Goal: Register for event/course

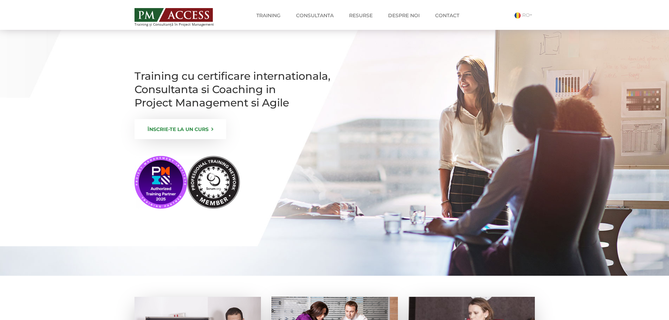
click at [185, 139] on link "ÎNSCRIE-TE LA UN CURS" at bounding box center [180, 129] width 92 height 20
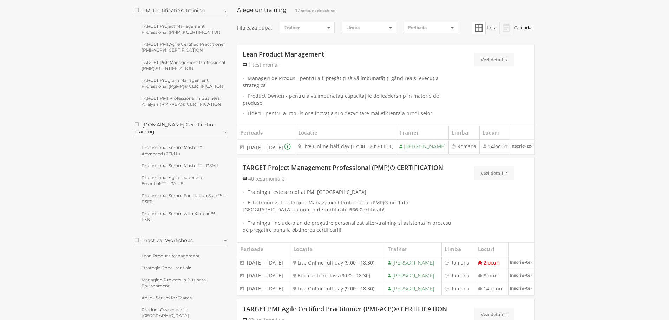
scroll to position [70, 0]
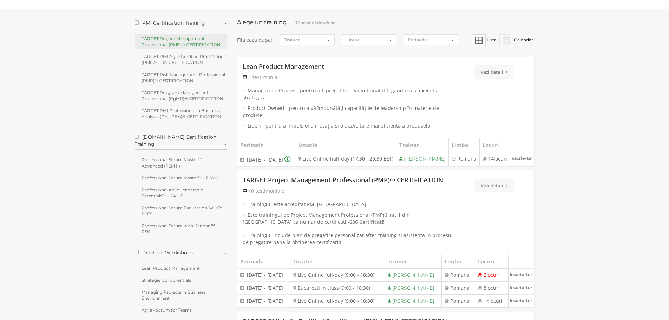
click at [183, 45] on link "TARGET Project Management Professional (PMP)® CERTIFICATION" at bounding box center [180, 41] width 92 height 15
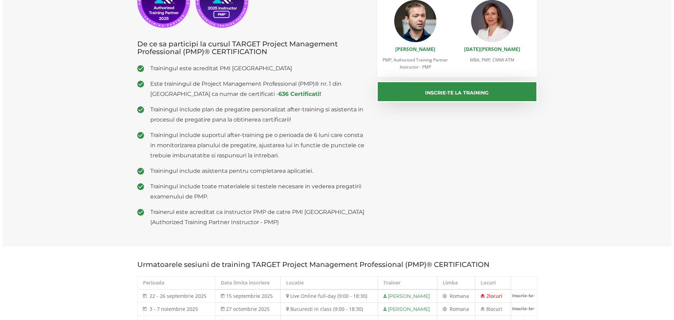
scroll to position [140, 0]
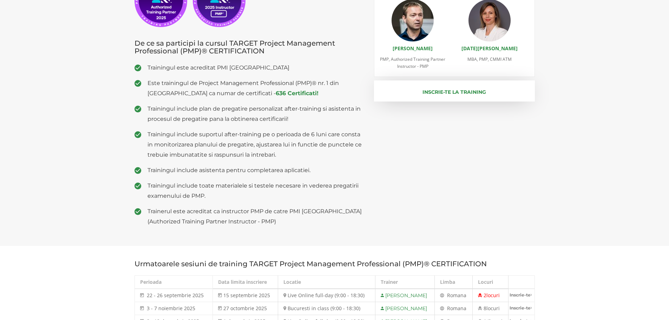
click at [432, 94] on button "Inscrie-te la training" at bounding box center [454, 90] width 161 height 21
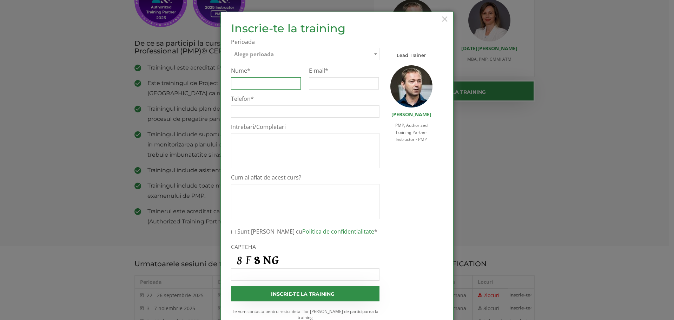
click at [256, 84] on input "Nume *" at bounding box center [266, 83] width 70 height 12
type input "Cataranciuc"
type input "D"
click at [269, 83] on input "Cataranciuc" at bounding box center [266, 83] width 70 height 12
type input "Daniel Cataranciuc"
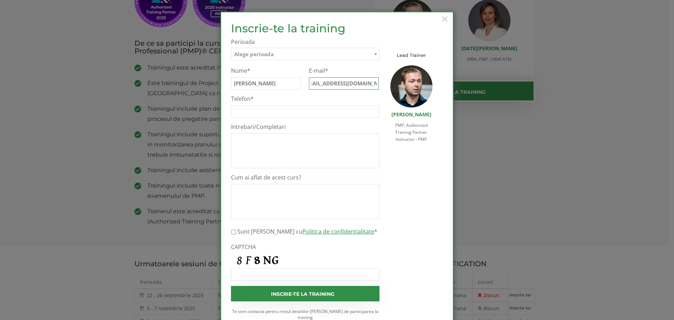
scroll to position [0, 14]
type input "danielcataranciuc@gmail.com"
click at [270, 56] on span "Alege perioada" at bounding box center [254, 54] width 40 height 7
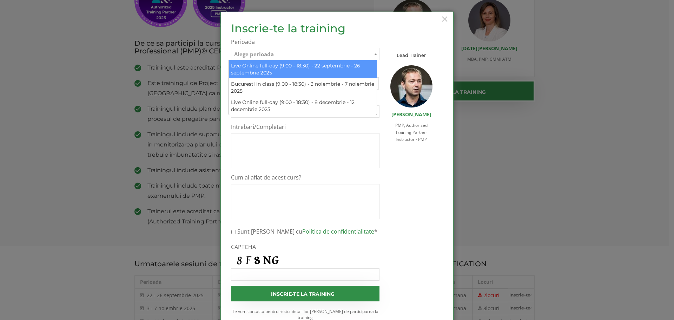
select select "Live Online full-day (9:00 - 18:30) - 22 septembrie - 26 septembrie 2025"
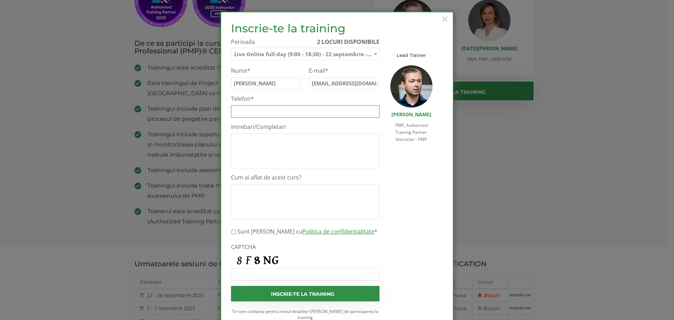
click at [274, 114] on input "Telefon *" at bounding box center [305, 111] width 149 height 12
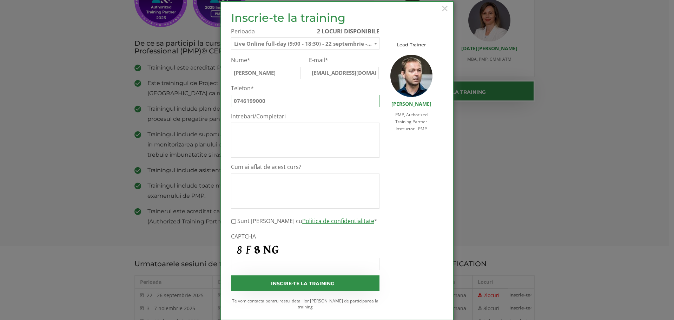
scroll to position [16, 0]
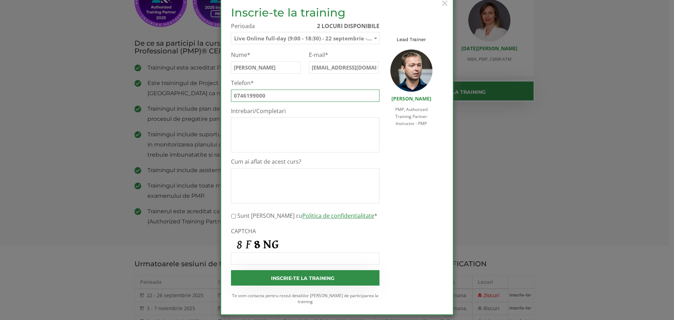
type input "0746199000"
click at [276, 185] on textarea "Cum ai aflat de acest curs?" at bounding box center [305, 185] width 149 height 35
type textarea "Google Search"
click at [232, 215] on input "Sunt de acord cu Politica de confidentialitate *" at bounding box center [233, 216] width 5 height 12
checkbox input "true"
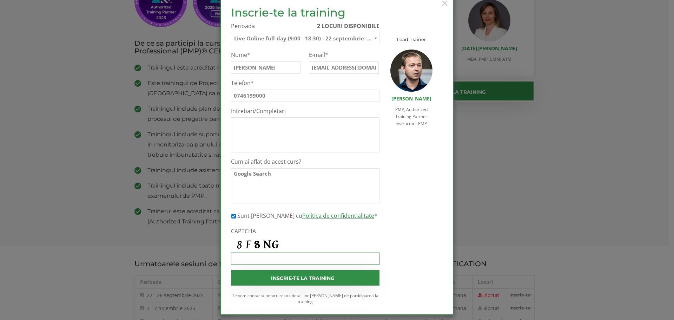
click at [250, 260] on input "CAPTCHA" at bounding box center [305, 258] width 149 height 12
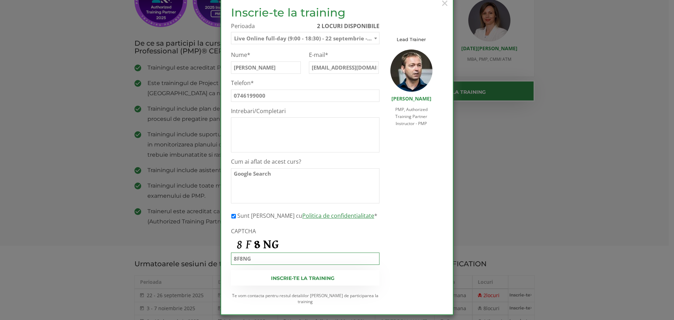
type input "8F8NG"
click at [292, 277] on input "Inscrie-te la training" at bounding box center [305, 277] width 149 height 15
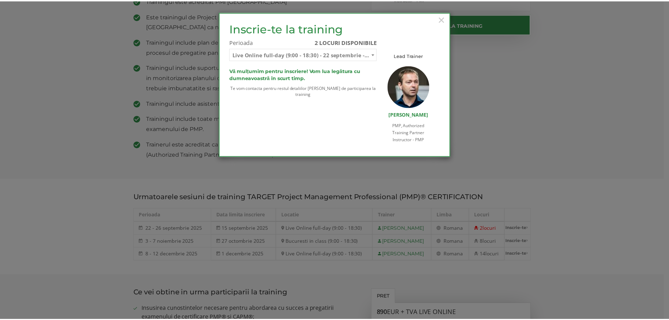
scroll to position [0, 0]
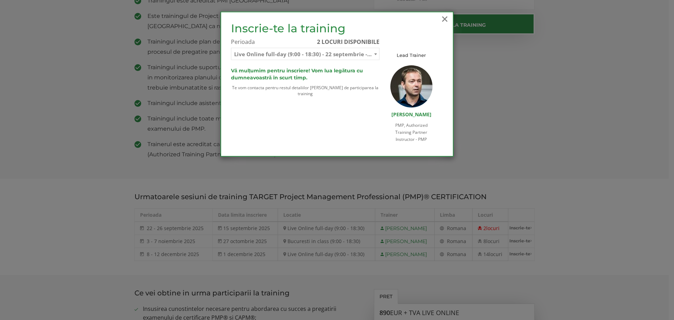
click at [444, 19] on span "×" at bounding box center [444, 18] width 9 height 19
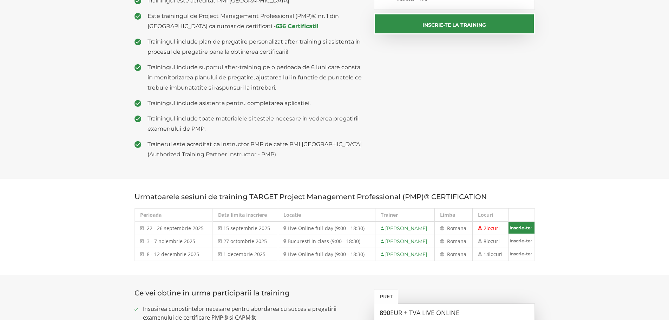
click at [525, 225] on link "Inscrie-te" at bounding box center [521, 228] width 26 height 12
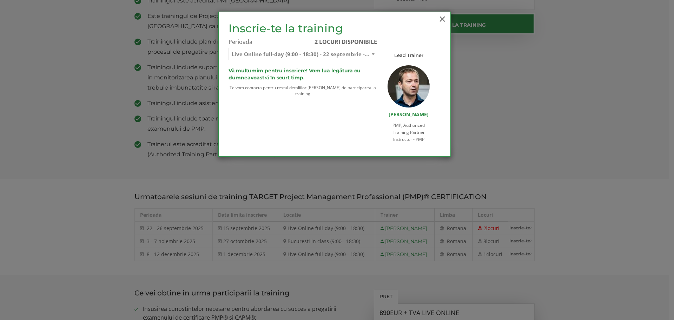
click at [442, 19] on span "×" at bounding box center [442, 18] width 9 height 19
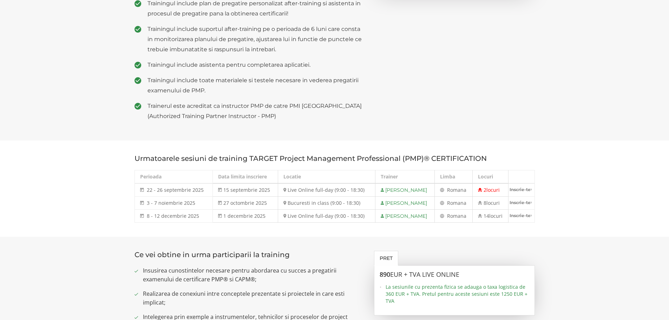
scroll to position [421, 0]
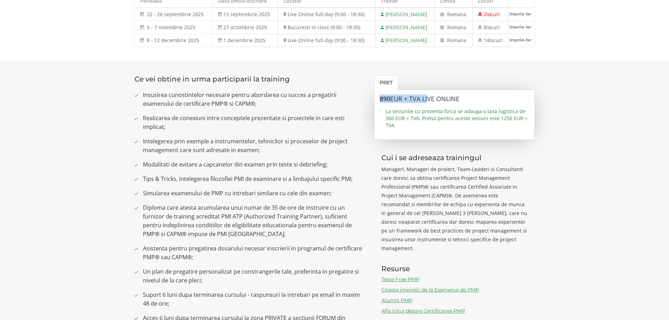
drag, startPoint x: 381, startPoint y: 98, endPoint x: 429, endPoint y: 101, distance: 48.6
click at [429, 101] on h3 "890 EUR + TVA LIVE ONLINE" at bounding box center [455, 98] width 150 height 7
click at [431, 128] on span "La sesiunile cu prezenta fizica se adauga o taxa logistica de 360 EUR + TVA. Pr…" at bounding box center [457, 118] width 144 height 21
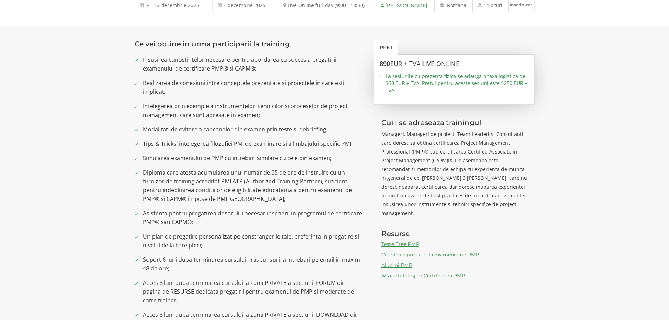
click at [405, 272] on link "Afla totul despre Certificarea PMP" at bounding box center [423, 275] width 84 height 6
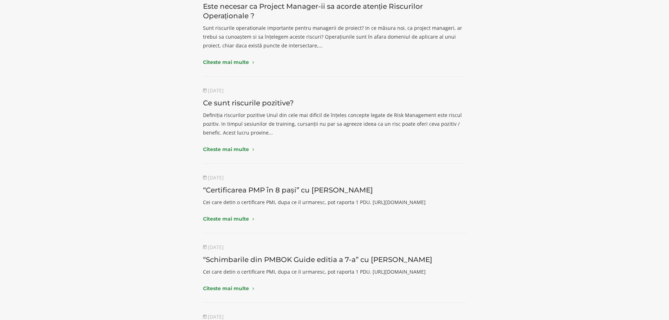
scroll to position [105, 0]
